Goal: Task Accomplishment & Management: Manage account settings

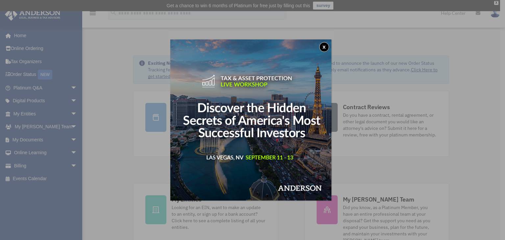
click at [326, 46] on button "x" at bounding box center [324, 47] width 10 height 10
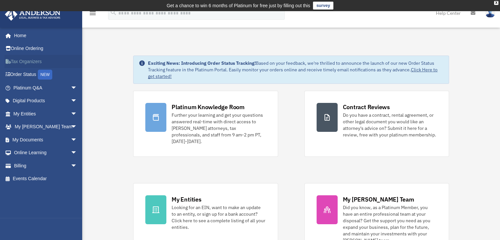
click at [31, 59] on link "Tax Organizers" at bounding box center [46, 61] width 82 height 13
click at [41, 137] on link "My Documents arrow_drop_down" at bounding box center [46, 139] width 82 height 13
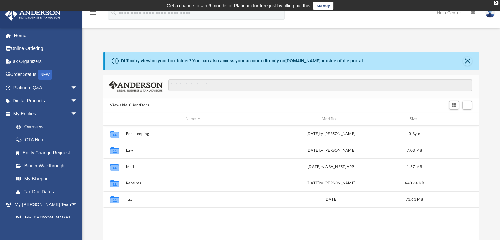
scroll to position [144, 371]
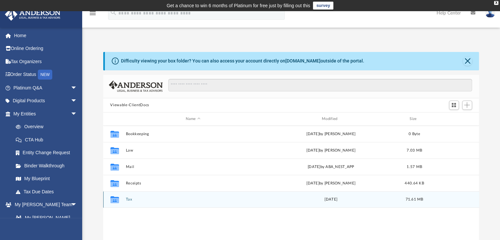
click at [116, 200] on icon "grid" at bounding box center [114, 200] width 9 height 5
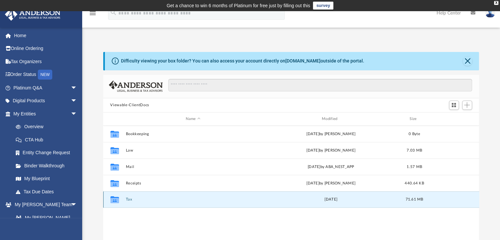
click at [119, 200] on icon "grid" at bounding box center [114, 200] width 9 height 5
click at [326, 200] on div "Wed Jul 24 2024" at bounding box center [330, 200] width 135 height 6
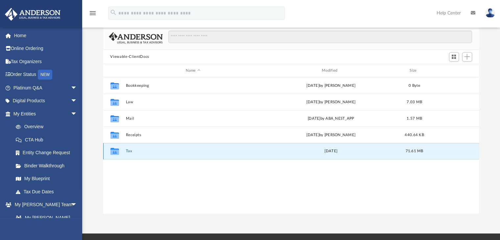
scroll to position [56, 0]
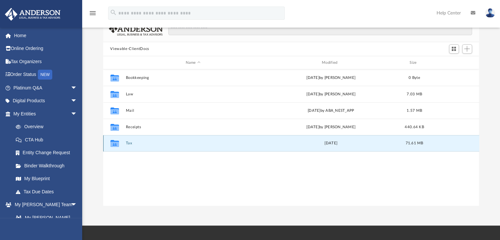
click at [116, 143] on icon "grid" at bounding box center [114, 143] width 9 height 7
click at [209, 139] on div "Collaborated Folder Tax Wed Jul 24 2024 71.61 MB" at bounding box center [291, 143] width 376 height 16
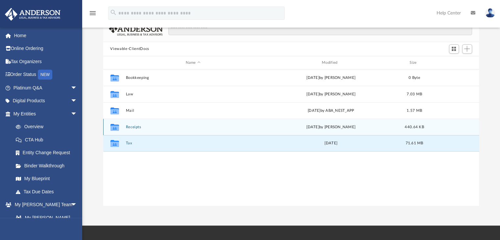
click at [115, 128] on icon "grid" at bounding box center [114, 128] width 9 height 5
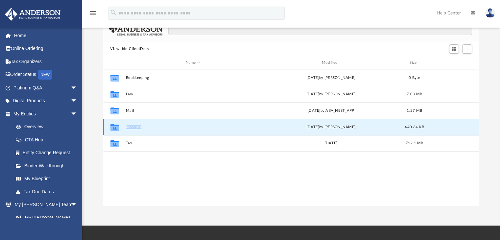
click at [115, 128] on icon "grid" at bounding box center [114, 128] width 9 height 5
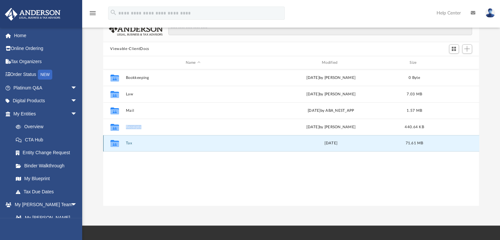
click at [128, 143] on button "Tax" at bounding box center [193, 143] width 135 height 4
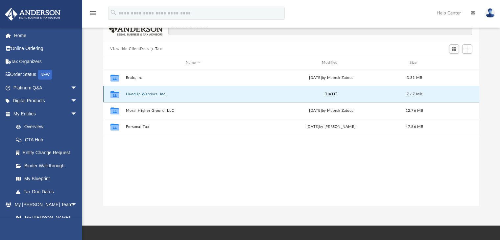
click at [152, 93] on button "HandUp Warriors, Inc." at bounding box center [193, 94] width 135 height 4
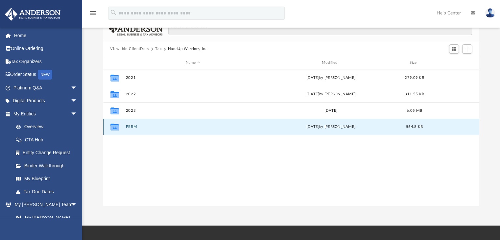
click at [129, 126] on button "PERM" at bounding box center [193, 127] width 135 height 4
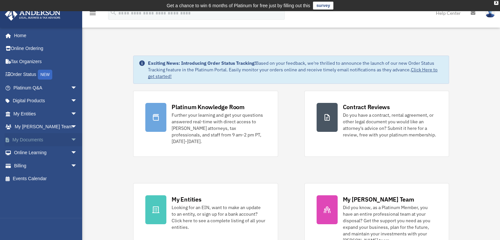
click at [32, 135] on link "My Documents arrow_drop_down" at bounding box center [46, 139] width 82 height 13
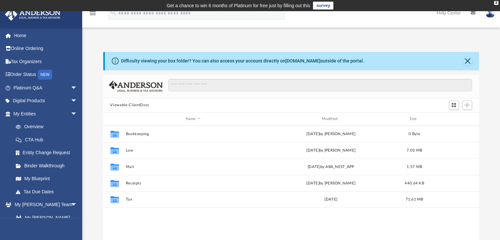
scroll to position [144, 371]
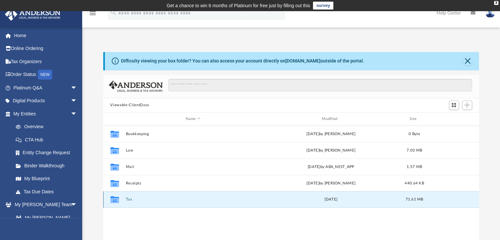
click at [129, 200] on button "Tax" at bounding box center [193, 200] width 135 height 4
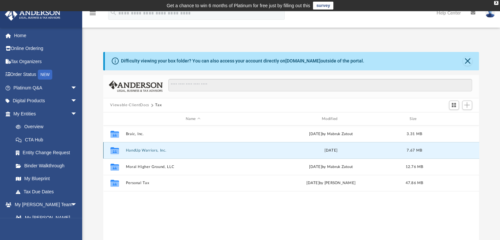
click at [158, 149] on button "HandUp Warriors, Inc." at bounding box center [193, 150] width 135 height 4
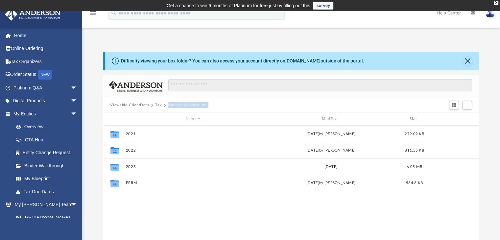
drag, startPoint x: 209, startPoint y: 104, endPoint x: 167, endPoint y: 105, distance: 41.7
click at [167, 105] on div "Viewable-ClientDocs Tax HandUp Warriors, Inc." at bounding box center [162, 105] width 104 height 6
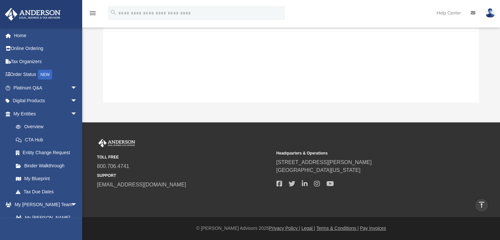
scroll to position [0, 0]
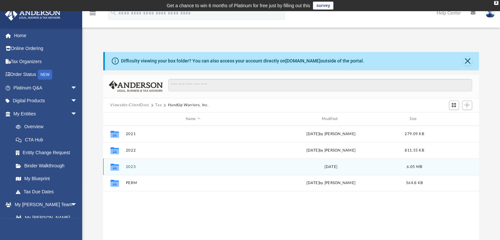
click at [114, 166] on icon "grid" at bounding box center [114, 167] width 9 height 5
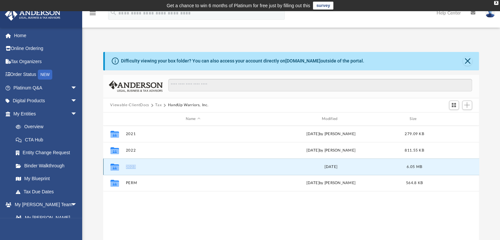
click at [114, 166] on icon "grid" at bounding box center [114, 167] width 9 height 5
click at [129, 167] on button "2023" at bounding box center [193, 167] width 135 height 4
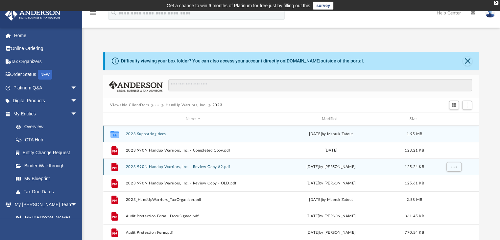
click at [134, 165] on button "2023 990N Handup Warriors, Inc. - Review Copy #2.pdf" at bounding box center [193, 167] width 135 height 4
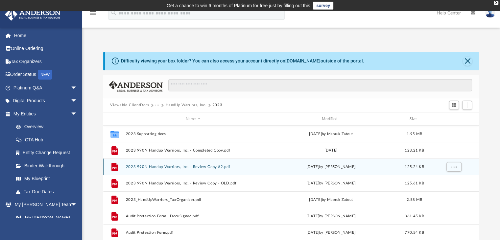
scroll to position [22, 0]
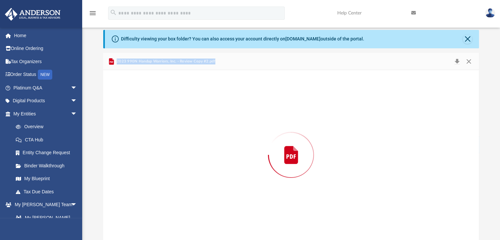
click at [134, 165] on div "Preview" at bounding box center [291, 155] width 376 height 170
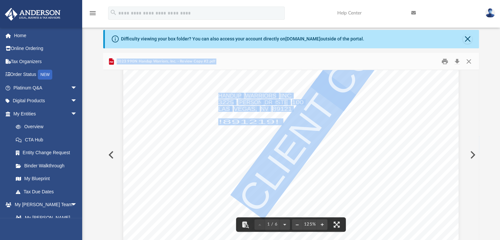
scroll to position [170, 0]
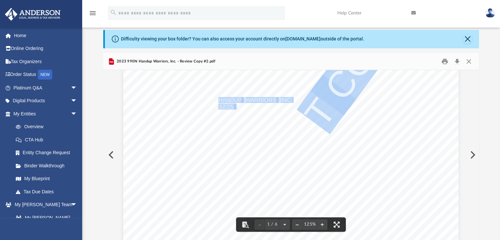
drag, startPoint x: 302, startPoint y: 107, endPoint x: 234, endPoint y: 108, distance: 68.0
click at [234, 108] on div "326340 04-01-23 CLIENT COPY ANDERSON LAW GROUP, PLLC 3225 MCLEOD DRIVE LAS VEGA…" at bounding box center [290, 122] width 335 height 434
click at [266, 109] on div "326340 04-01-23 CLIENT COPY ANDERSON LAW GROUP, PLLC 3225 MCLEOD DRIVE LAS VEGA…" at bounding box center [290, 122] width 335 height 434
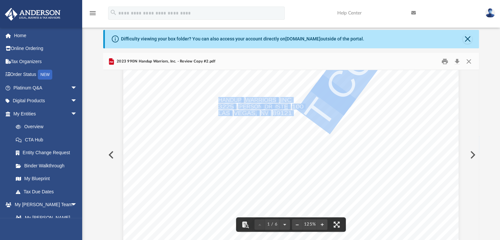
click at [269, 105] on span "DR" at bounding box center [269, 106] width 8 height 5
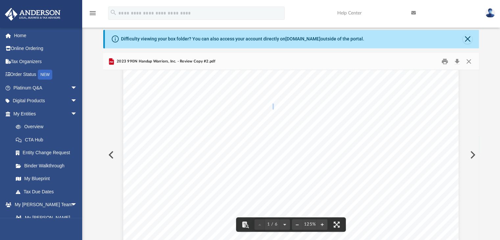
click at [269, 105] on span "DR" at bounding box center [269, 106] width 8 height 5
drag, startPoint x: 217, startPoint y: 105, endPoint x: 298, endPoint y: 106, distance: 81.5
click at [298, 106] on div "326340 04-01-23 CLIENT COPY ANDERSON LAW GROUP, PLLC 3225 MCLEOD DRIVE LAS VEGA…" at bounding box center [290, 122] width 335 height 434
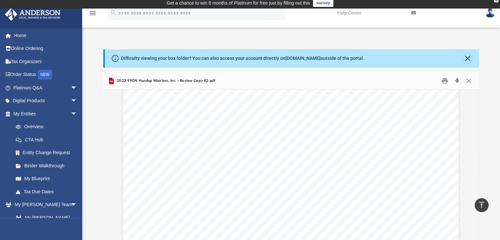
scroll to position [0, 0]
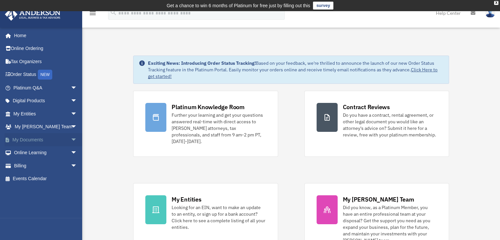
click at [34, 138] on link "My Documents arrow_drop_down" at bounding box center [46, 139] width 82 height 13
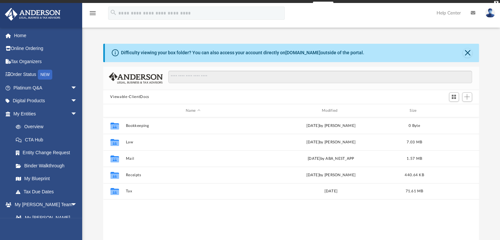
scroll to position [144, 371]
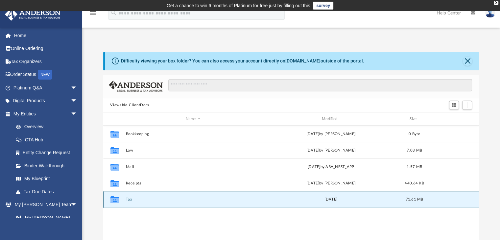
click at [129, 198] on button "Tax" at bounding box center [193, 200] width 135 height 4
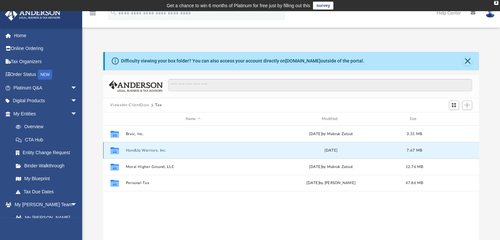
click at [151, 149] on button "HandUp Warriors, Inc." at bounding box center [193, 150] width 135 height 4
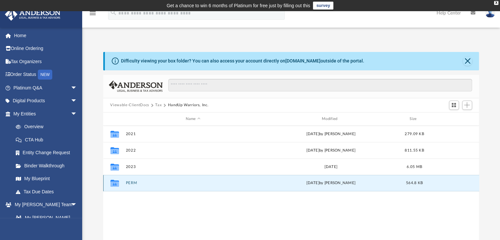
click at [131, 182] on button "PERM" at bounding box center [193, 183] width 135 height 4
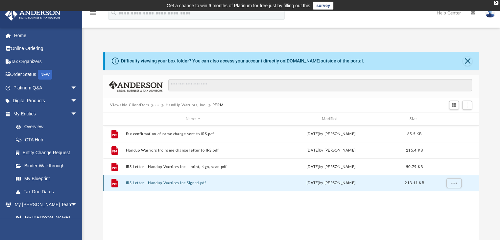
click at [191, 182] on button "IRS Letter - Handup Warriors Inc.Signed.pdf" at bounding box center [193, 183] width 135 height 4
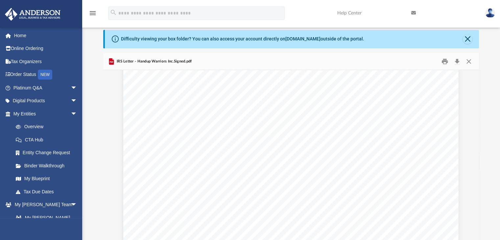
scroll to position [93, 0]
drag, startPoint x: 214, startPoint y: 142, endPoint x: 188, endPoint y: 142, distance: 26.3
click at [188, 142] on div "Page 1" at bounding box center [290, 199] width 335 height 434
click at [209, 142] on div "Page 1" at bounding box center [290, 199] width 335 height 434
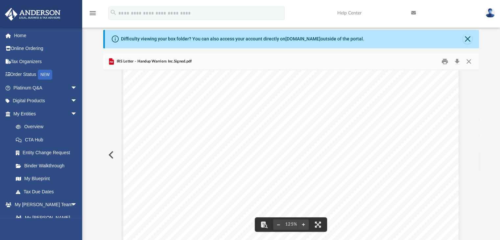
click at [209, 142] on div "Page 1" at bounding box center [290, 199] width 335 height 434
click at [212, 142] on div "Page 1" at bounding box center [290, 199] width 335 height 434
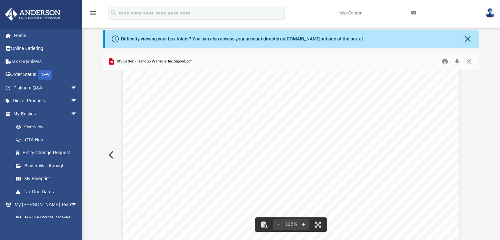
click at [212, 142] on div "Page 1" at bounding box center [290, 199] width 335 height 434
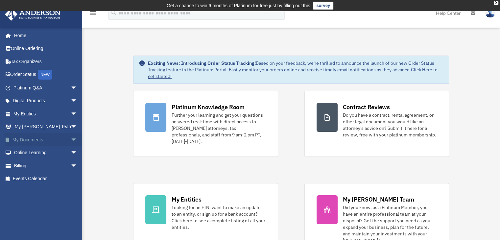
click at [31, 138] on link "My Documents arrow_drop_down" at bounding box center [46, 139] width 82 height 13
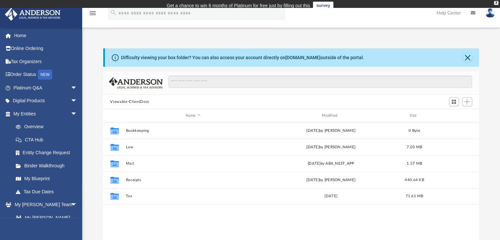
scroll to position [144, 371]
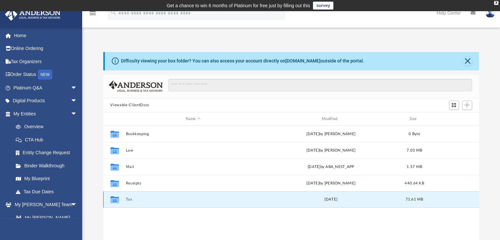
click at [128, 198] on button "Tax" at bounding box center [193, 200] width 135 height 4
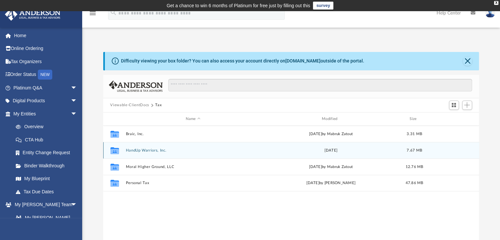
click at [143, 147] on div "Collaborated Folder HandUp Warriors, Inc. [DATE] 7.67 MB" at bounding box center [291, 150] width 376 height 16
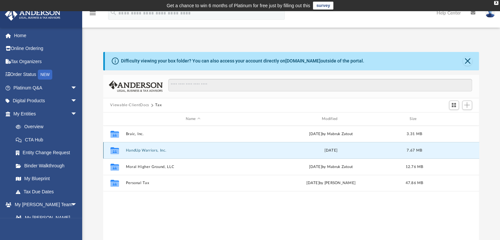
click at [147, 150] on button "HandUp Warriors, Inc." at bounding box center [193, 150] width 135 height 4
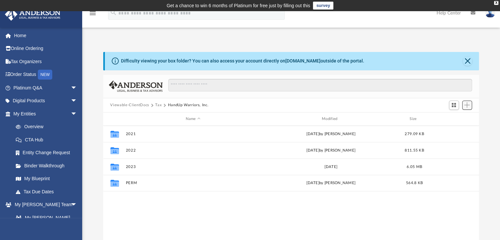
click at [467, 105] on span "Add" at bounding box center [467, 105] width 6 height 6
click at [460, 129] on li "New Folder" at bounding box center [457, 128] width 21 height 7
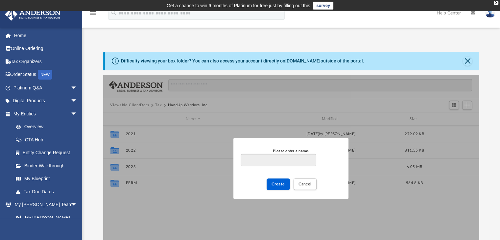
click at [301, 159] on input "Please enter a name." at bounding box center [278, 160] width 75 height 12
type input "****"
click at [284, 182] on span "Create" at bounding box center [277, 184] width 13 height 4
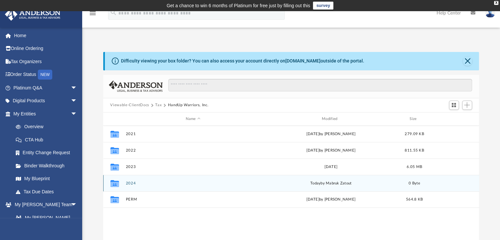
click at [128, 183] on button "2024" at bounding box center [193, 183] width 135 height 4
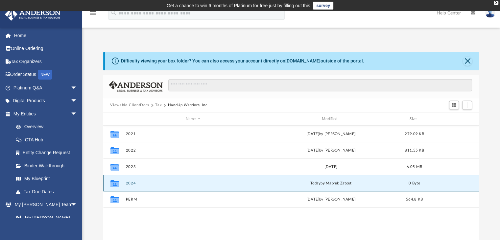
click at [128, 183] on button "2024" at bounding box center [193, 183] width 135 height 4
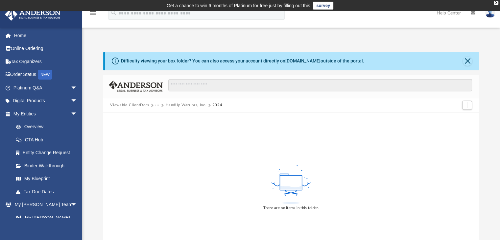
click at [290, 174] on icon at bounding box center [290, 184] width 43 height 41
click at [318, 58] on div "Difficulty viewing your box folder? You can also access your account directly o…" at bounding box center [242, 61] width 243 height 7
click at [231, 139] on div "There are no items in this folder." at bounding box center [291, 186] width 376 height 149
click at [465, 105] on span "Add" at bounding box center [467, 105] width 6 height 6
click at [452, 117] on li "Upload" at bounding box center [457, 118] width 21 height 7
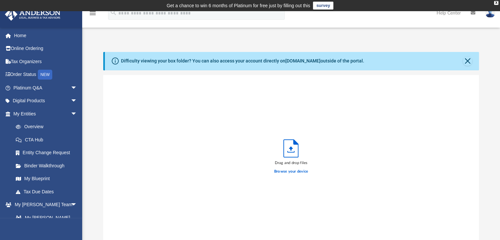
scroll to position [162, 371]
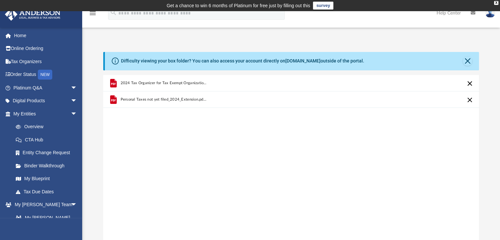
click at [209, 125] on div "2024 Tax Organizer for Tax Exempt Organizations Form 990 990N.pdf_Zatout Aug29.…" at bounding box center [291, 158] width 376 height 167
click at [18, 35] on link "Home" at bounding box center [46, 35] width 82 height 13
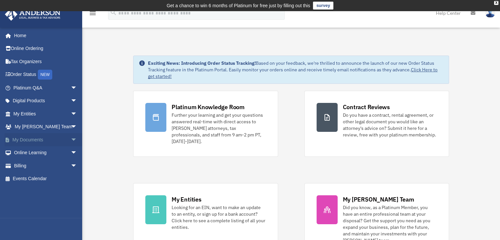
click at [36, 138] on link "My Documents arrow_drop_down" at bounding box center [46, 139] width 82 height 13
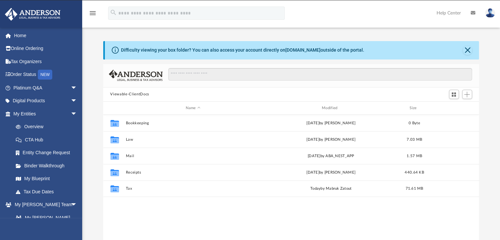
scroll to position [144, 371]
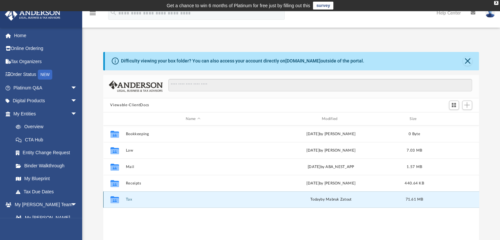
click at [128, 199] on button "Tax" at bounding box center [193, 200] width 135 height 4
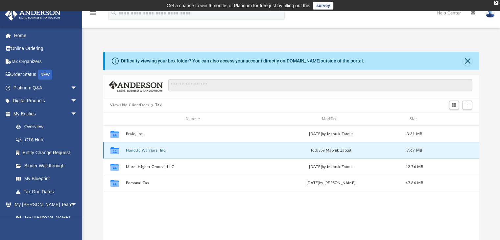
click at [138, 151] on button "HandUp Warriors, Inc." at bounding box center [193, 150] width 135 height 4
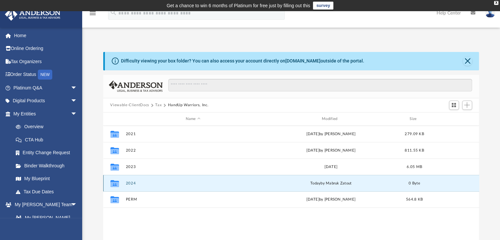
click at [128, 182] on button "2024" at bounding box center [193, 183] width 135 height 4
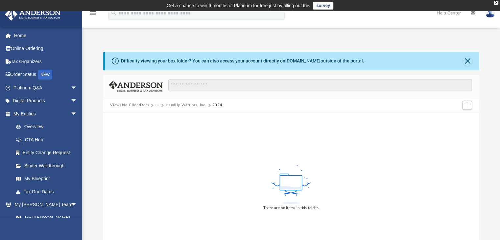
click at [181, 102] on div "Viewable-ClientDocs ··· HandUp Warriors, Inc. 2024" at bounding box center [291, 105] width 376 height 14
click at [185, 104] on button "HandUp Warriors, Inc." at bounding box center [185, 105] width 41 height 6
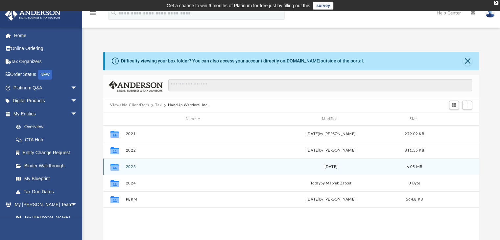
click at [129, 164] on div "Collaborated Folder 2023 Wed Jul 24 2024 6.05 MB" at bounding box center [291, 166] width 376 height 16
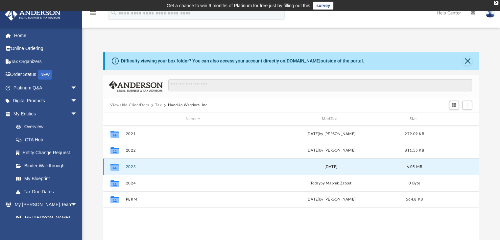
click at [129, 166] on button "2023" at bounding box center [193, 167] width 135 height 4
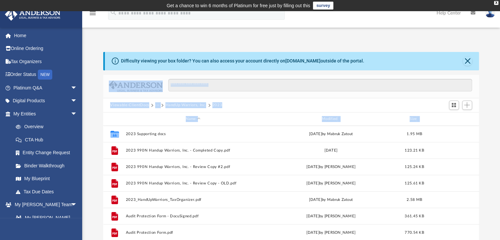
drag, startPoint x: 503, startPoint y: 66, endPoint x: 500, endPoint y: 147, distance: 80.2
click at [500, 147] on html "X Get a chance to win 6 months of Platinum for free just by filling out this su…" at bounding box center [250, 199] width 500 height 399
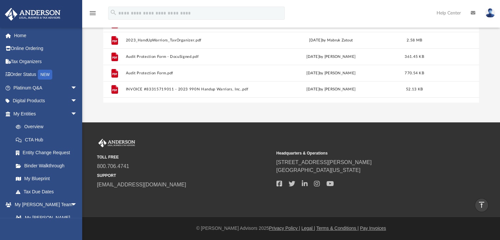
scroll to position [0, 0]
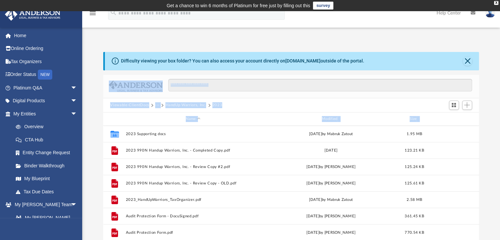
click at [270, 112] on div "Viewable-ClientDocs ··· HandUp Warriors, Inc. 2023" at bounding box center [291, 105] width 376 height 14
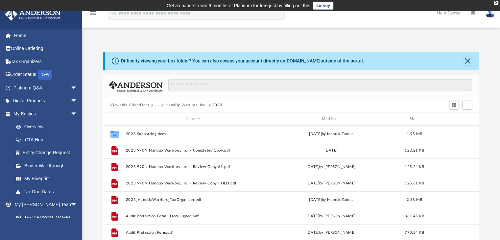
click at [178, 103] on button "HandUp Warriors, Inc." at bounding box center [185, 105] width 41 height 6
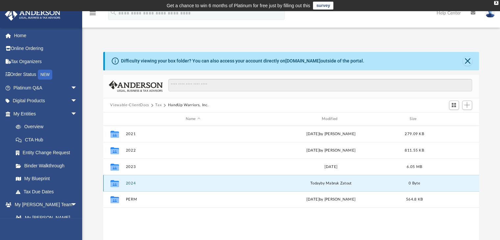
click at [129, 182] on button "2024" at bounding box center [193, 183] width 135 height 4
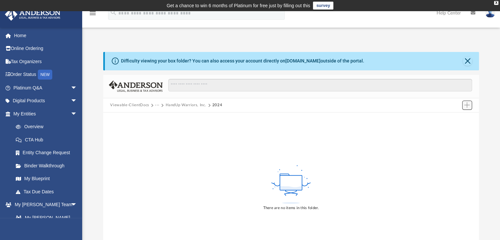
click at [467, 103] on span "Add" at bounding box center [467, 105] width 6 height 6
click at [452, 117] on li "Upload" at bounding box center [457, 118] width 21 height 7
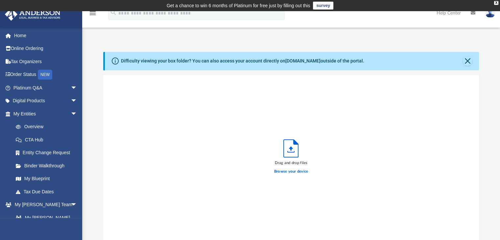
scroll to position [162, 371]
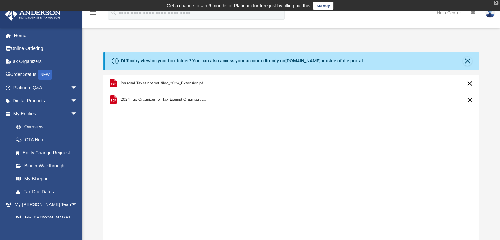
click at [494, 2] on div "X" at bounding box center [496, 3] width 4 height 4
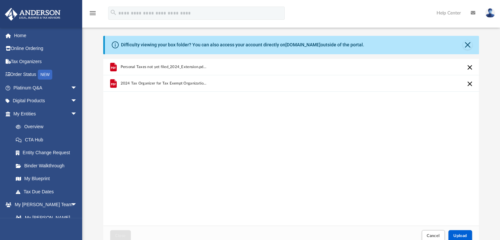
scroll to position [3, 0]
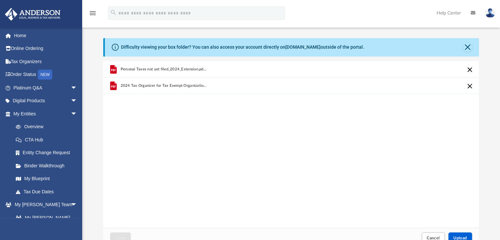
click at [362, 117] on div "Personal Taxes not yet filed_2024_Extension.pdf_Zatout.pdf 2024 Tax Organizer f…" at bounding box center [291, 144] width 376 height 167
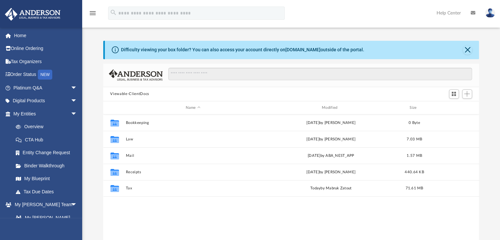
scroll to position [144, 371]
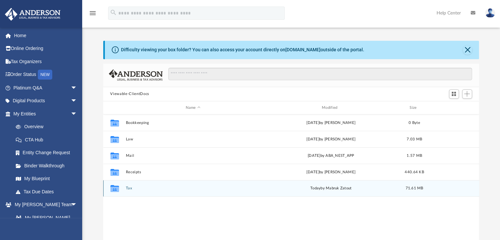
click at [125, 188] on div "Collaborated Folder Tax [DATE] by Mabruk Zatout 71.61 MB" at bounding box center [291, 188] width 376 height 16
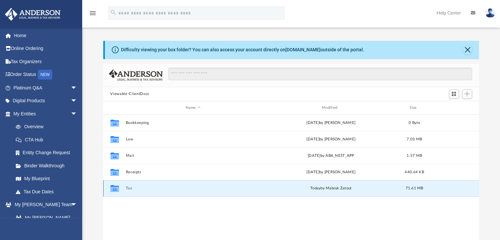
click at [128, 186] on button "Tax" at bounding box center [193, 188] width 135 height 4
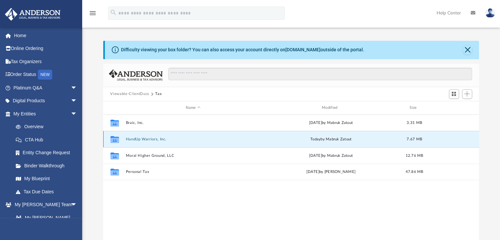
click at [147, 137] on button "HandUp Warriors, Inc." at bounding box center [193, 139] width 135 height 4
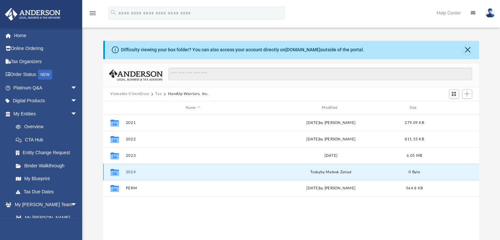
click at [128, 171] on button "2024" at bounding box center [193, 172] width 135 height 4
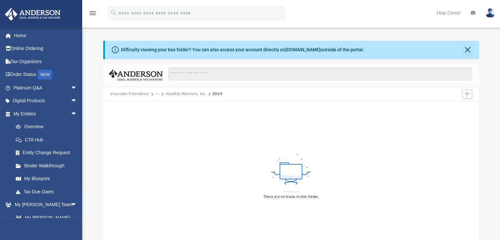
click at [191, 140] on div "There are no items in this folder." at bounding box center [291, 175] width 376 height 149
click at [464, 93] on span "Add" at bounding box center [467, 94] width 6 height 6
click at [450, 107] on li "Upload" at bounding box center [457, 107] width 21 height 7
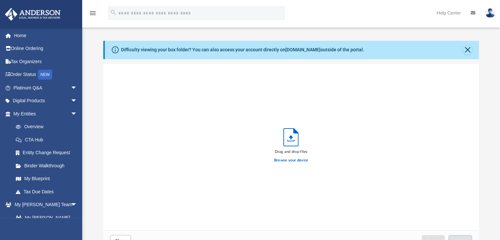
scroll to position [162, 371]
click at [297, 160] on label "Browse your device" at bounding box center [291, 160] width 34 height 6
click at [0, 0] on input "Browse your device" at bounding box center [0, 0] width 0 height 0
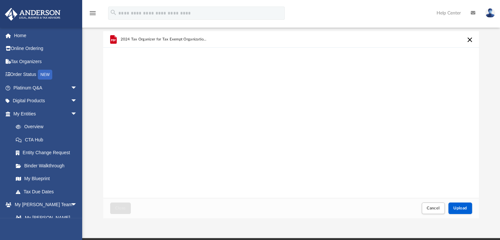
scroll to position [49, 0]
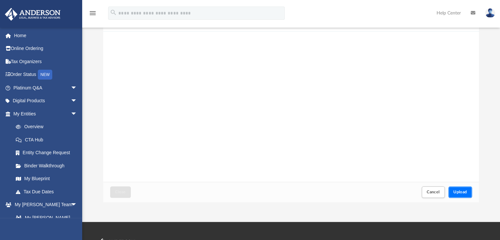
click at [460, 188] on button "Upload" at bounding box center [460, 192] width 24 height 12
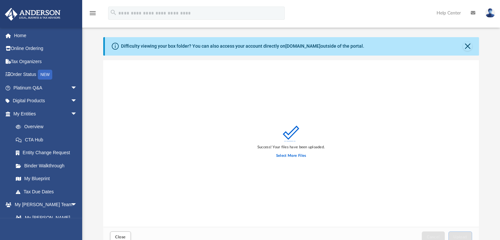
scroll to position [2, 0]
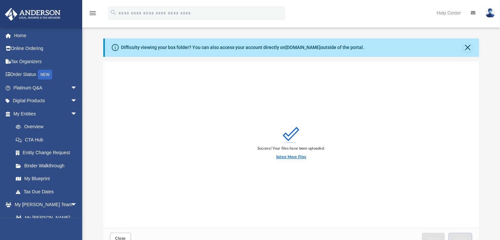
click at [291, 157] on label "Select More Files" at bounding box center [291, 157] width 30 height 6
click at [0, 0] on input "Select More Files" at bounding box center [0, 0] width 0 height 0
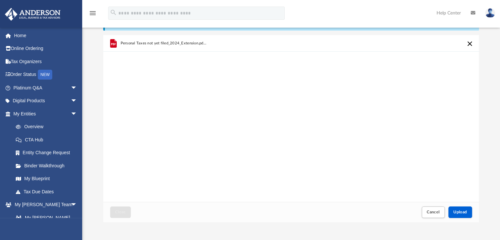
scroll to position [41, 0]
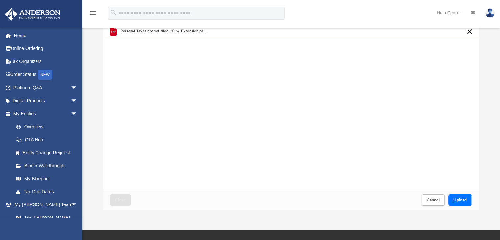
click at [461, 197] on button "Upload" at bounding box center [460, 200] width 24 height 12
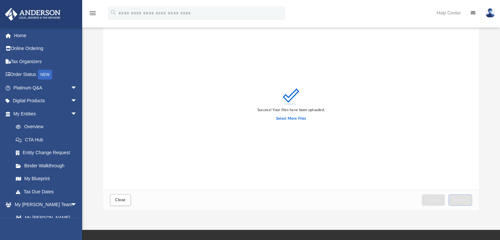
scroll to position [0, 0]
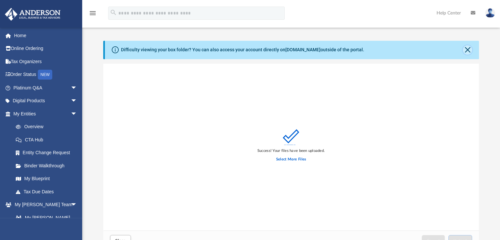
click at [467, 46] on button "Close" at bounding box center [467, 49] width 9 height 9
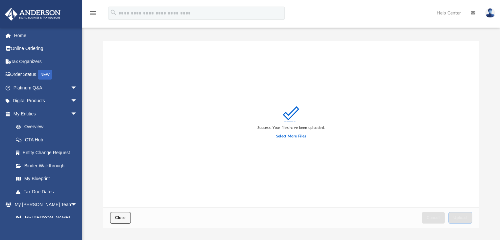
click at [125, 218] on span "Close" at bounding box center [120, 218] width 11 height 4
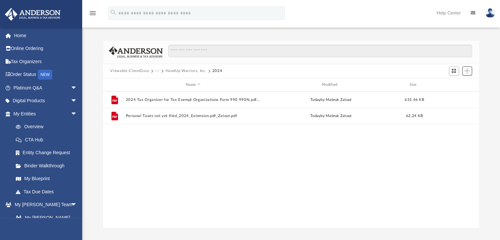
scroll to position [144, 371]
click at [167, 72] on button "HandUp Warriors, Inc." at bounding box center [185, 71] width 41 height 6
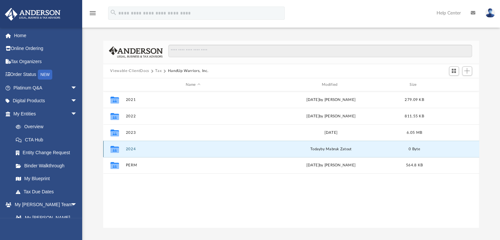
click at [129, 150] on button "2024" at bounding box center [193, 149] width 135 height 4
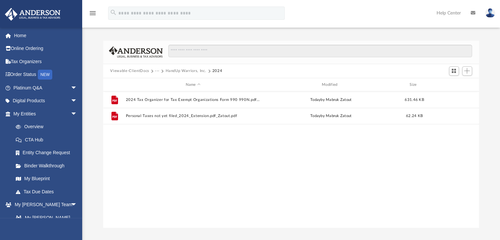
click at [489, 10] on img at bounding box center [490, 13] width 10 height 10
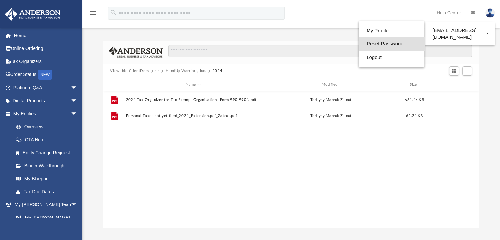
click at [391, 43] on link "Reset Password" at bounding box center [392, 43] width 66 height 13
